Goal: Transaction & Acquisition: Download file/media

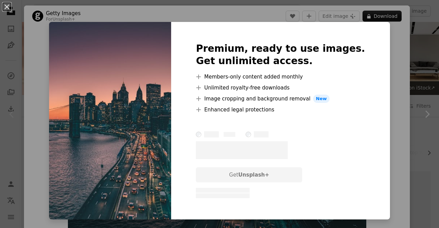
scroll to position [1, 0]
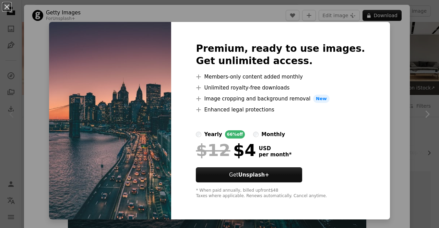
click at [423, 55] on div "An X shape Premium, ready to use images. Get unlimited access. A plus sign Memb…" at bounding box center [219, 114] width 439 height 228
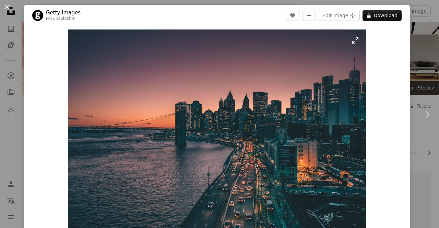
click at [311, 91] on img "Zoom in on this image" at bounding box center [217, 128] width 298 height 199
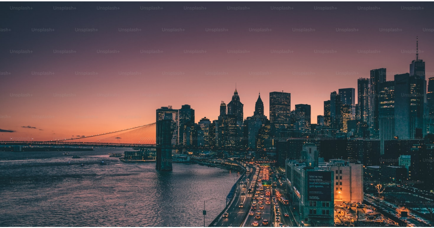
scroll to position [29, 0]
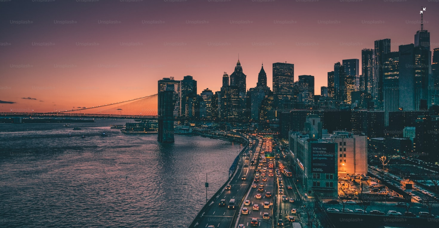
click at [378, 175] on img "Zoom out on this image" at bounding box center [220, 117] width 440 height 293
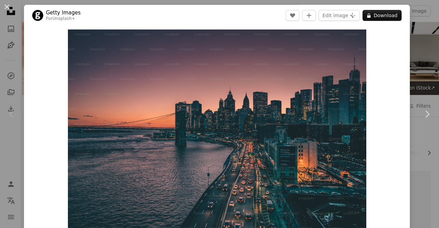
click at [378, 175] on div "Zoom in" at bounding box center [217, 129] width 386 height 206
click at [292, 11] on button "A heart" at bounding box center [293, 15] width 14 height 11
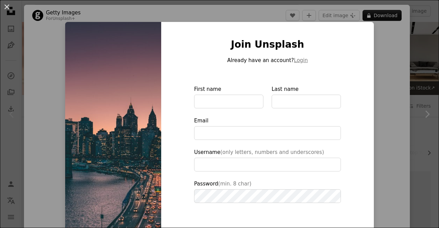
click at [423, 24] on div "An X shape Join Unsplash Already have an account? Login First name Last name Em…" at bounding box center [219, 114] width 439 height 228
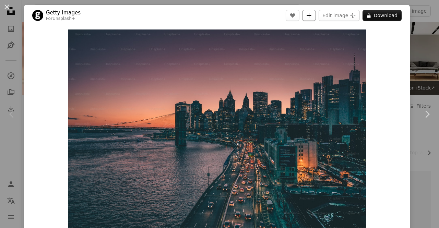
click at [307, 20] on button "A plus sign" at bounding box center [309, 15] width 14 height 11
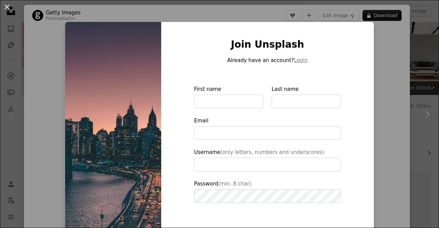
click at [140, 53] on img at bounding box center [113, 155] width 96 height 267
type input "**********"
click at [79, 51] on img at bounding box center [113, 155] width 96 height 267
drag, startPoint x: 79, startPoint y: 51, endPoint x: 41, endPoint y: 52, distance: 37.4
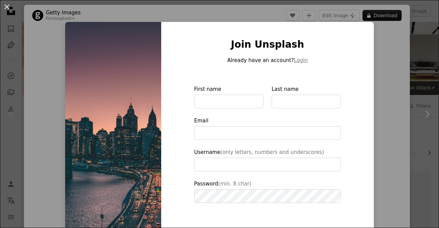
click at [41, 52] on div "An X shape Join Unsplash Already have an account? Login First name Last name Em…" at bounding box center [219, 114] width 439 height 228
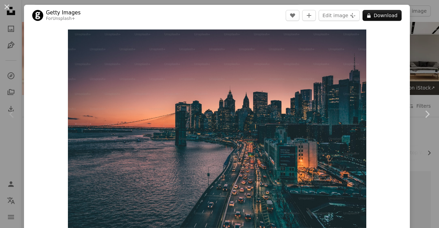
click at [41, 52] on div "Zoom in" at bounding box center [217, 129] width 386 height 206
click at [8, 7] on button "An X shape" at bounding box center [7, 7] width 8 height 8
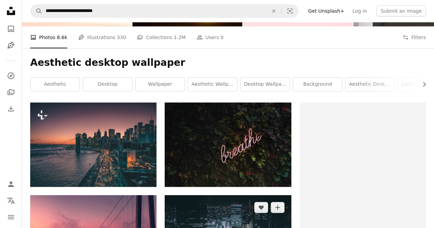
scroll to position [103, 0]
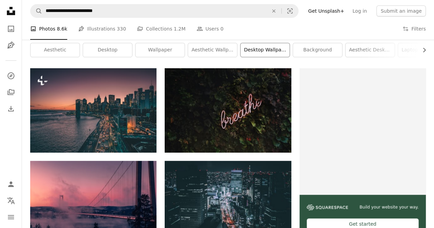
click at [271, 52] on link "desktop wallpaper" at bounding box center [264, 50] width 49 height 14
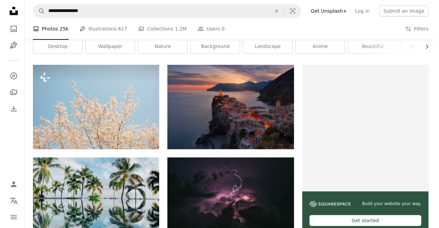
scroll to position [95, 0]
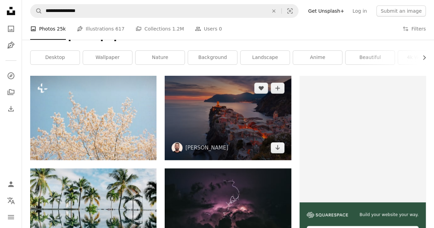
click at [236, 141] on img at bounding box center [228, 118] width 126 height 84
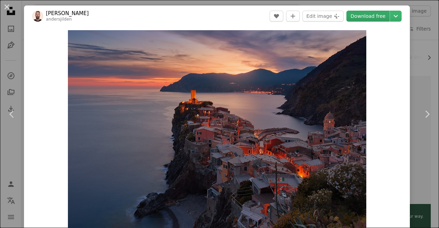
click at [369, 17] on link "Download free" at bounding box center [367, 16] width 43 height 11
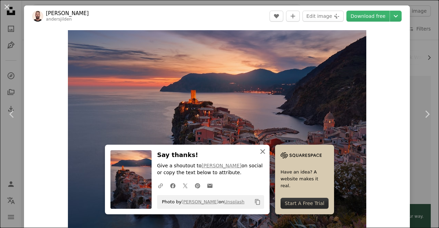
click at [261, 149] on icon "An X shape" at bounding box center [263, 151] width 8 height 8
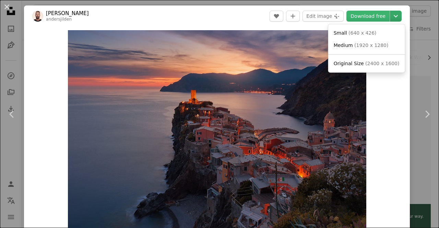
click at [390, 14] on icon "Chevron down" at bounding box center [395, 16] width 11 height 8
click at [360, 58] on link "Original Size ( 2400 x 1600 )" at bounding box center [366, 64] width 71 height 12
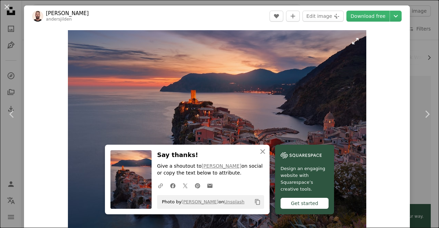
click at [244, 113] on img "Zoom in on this image" at bounding box center [217, 129] width 298 height 199
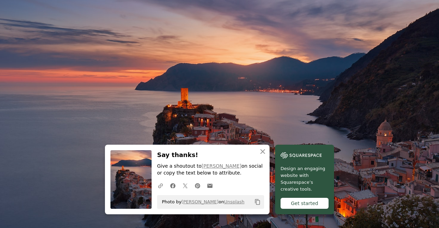
scroll to position [29, 0]
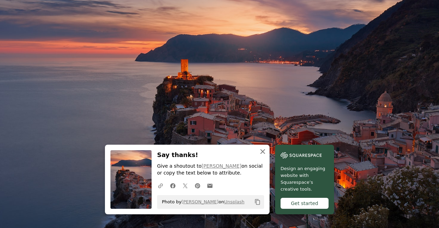
click at [259, 151] on icon "An X shape" at bounding box center [263, 151] width 8 height 8
